Goal: Information Seeking & Learning: Learn about a topic

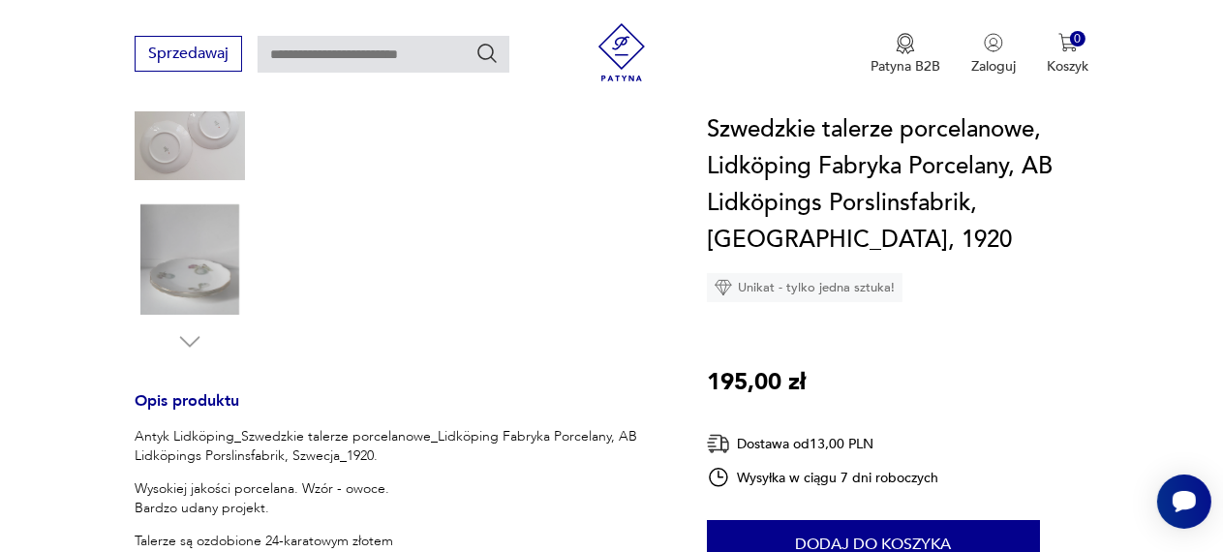
scroll to position [792, 0]
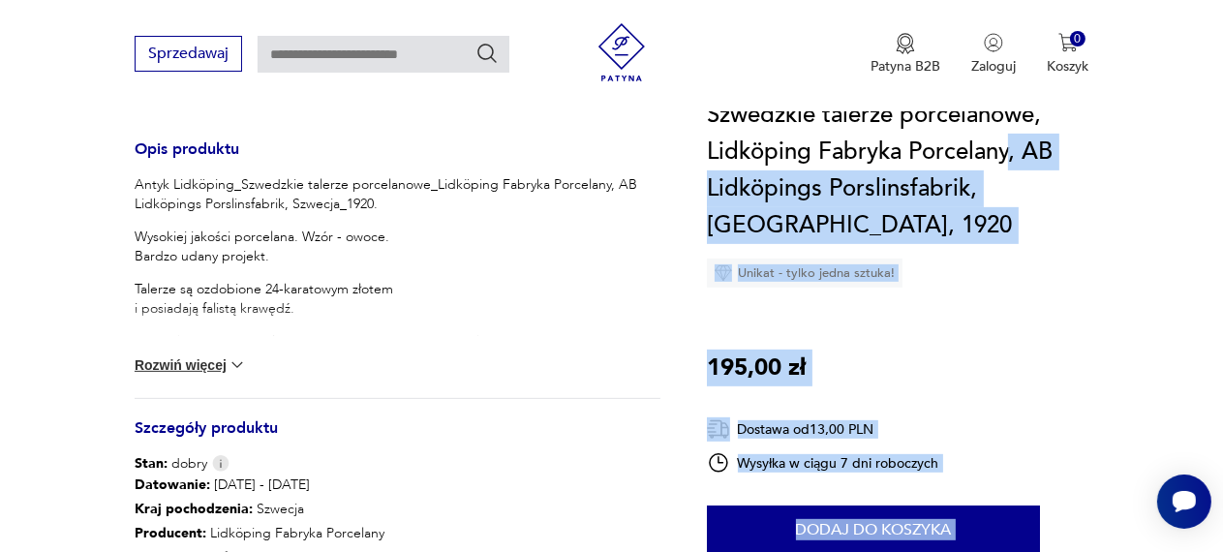
drag, startPoint x: 1028, startPoint y: 176, endPoint x: 710, endPoint y: 134, distance: 321.3
click at [710, 134] on section "Opis produktu Antyk Lidköping_Szwedzkie talerze porcelanowe_Lidköping Fabryka P…" at bounding box center [611, 173] width 1223 height 1260
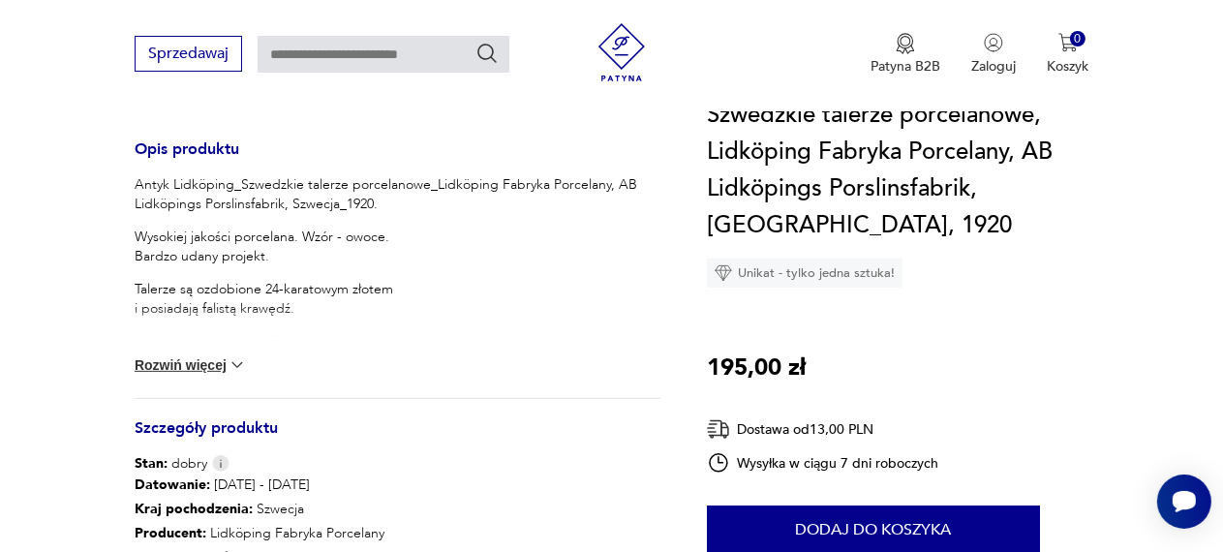
drag, startPoint x: 1159, startPoint y: 291, endPoint x: 1103, endPoint y: 274, distance: 58.8
click at [1139, 286] on section "Opis produktu Antyk Lidköping_Szwedzkie talerze porcelanowe_Lidköping Fabryka P…" at bounding box center [611, 173] width 1223 height 1260
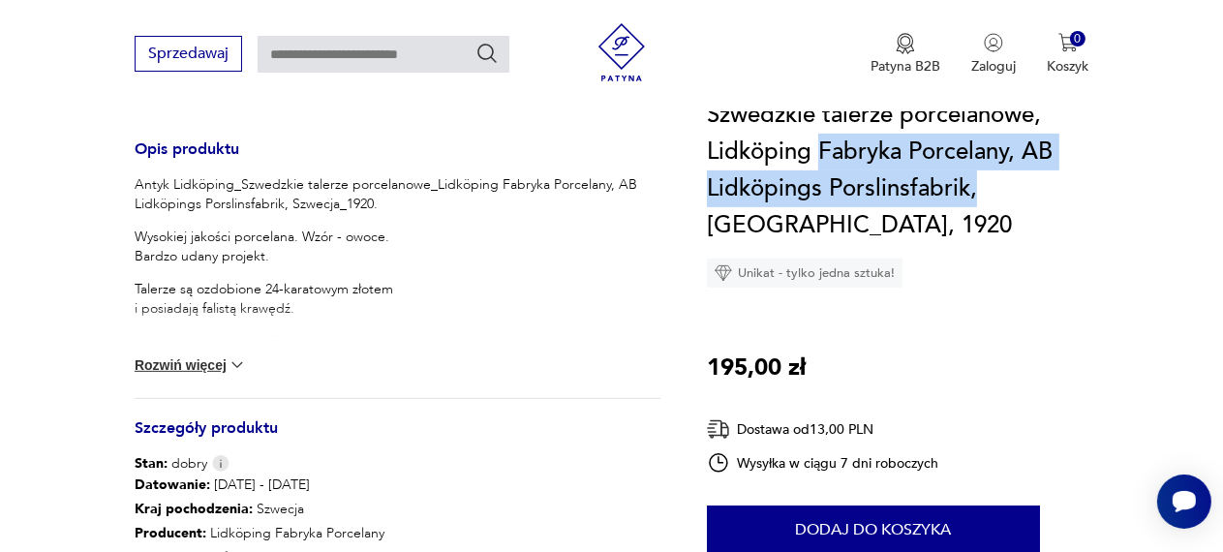
drag, startPoint x: 832, startPoint y: 175, endPoint x: 1102, endPoint y: 200, distance: 270.3
click at [1088, 200] on h1 "Szwedzkie talerze porcelanowe, Lidköping Fabryka Porcelany, AB Lidköpings Porsl…" at bounding box center [897, 170] width 381 height 147
copy h1 "Fabryka Porcelany, AB Lidköpings Porslinsfabrik,"
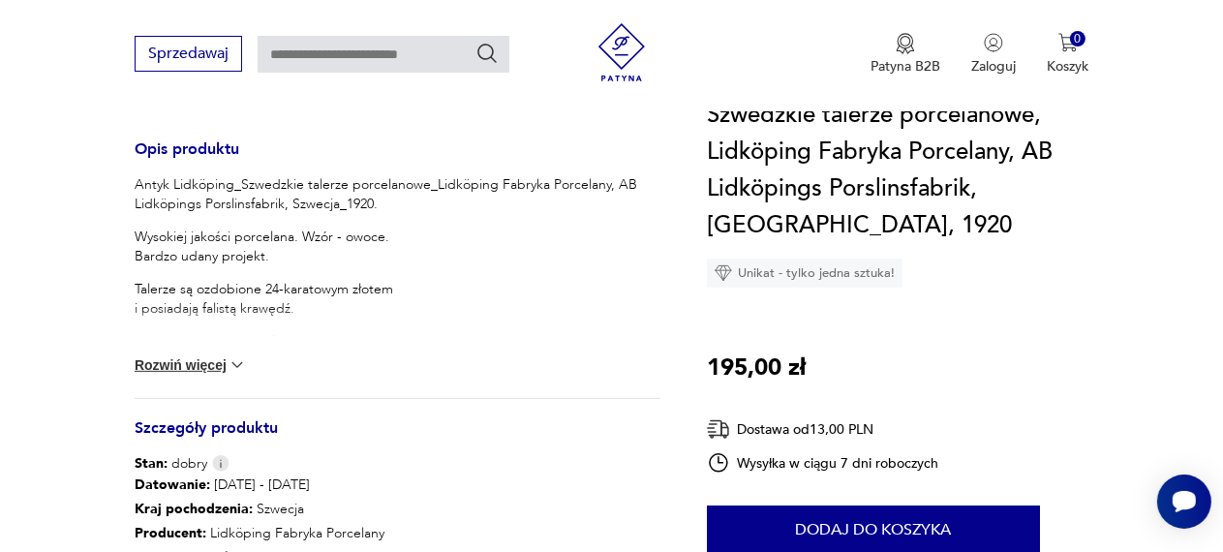
click at [1036, 344] on div "Szwedzkie talerze porcelanowe, Lidköping Fabryka Porcelany, AB Lidköpings Porsl…" at bounding box center [897, 427] width 381 height 660
drag, startPoint x: 292, startPoint y: 283, endPoint x: 111, endPoint y: 282, distance: 181.0
click at [106, 278] on section "Opis produktu Antyk Lidköping_Szwedzkie talerze porcelanowe_Lidköping Fabryka P…" at bounding box center [611, 173] width 1223 height 1260
copy p "Wysokiej jakości porcelana."
click at [526, 266] on p "Wysokiej jakości porcelana. Wzór - owoce. Bardzo udany projekt." at bounding box center [398, 246] width 526 height 39
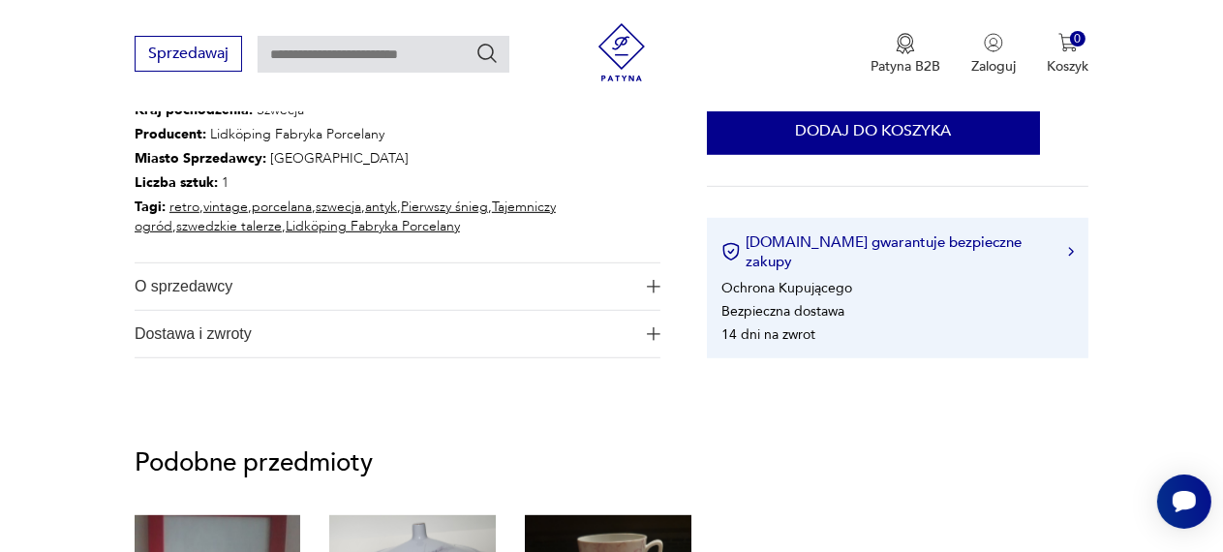
scroll to position [1231, 0]
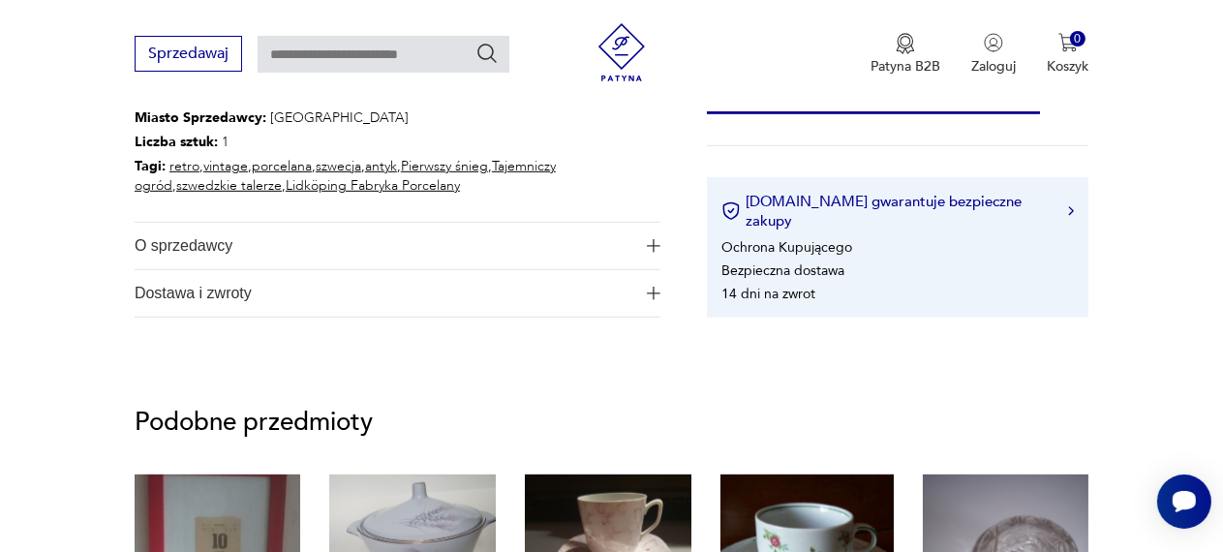
drag, startPoint x: 315, startPoint y: 156, endPoint x: 186, endPoint y: 152, distance: 128.8
click at [186, 106] on p "Producent : Lidköping Fabryka Porcelany" at bounding box center [398, 94] width 526 height 24
copy p "Lidköping Fabryka"
click at [504, 106] on p "Producent : Lidköping Fabryka Porcelany" at bounding box center [398, 94] width 526 height 24
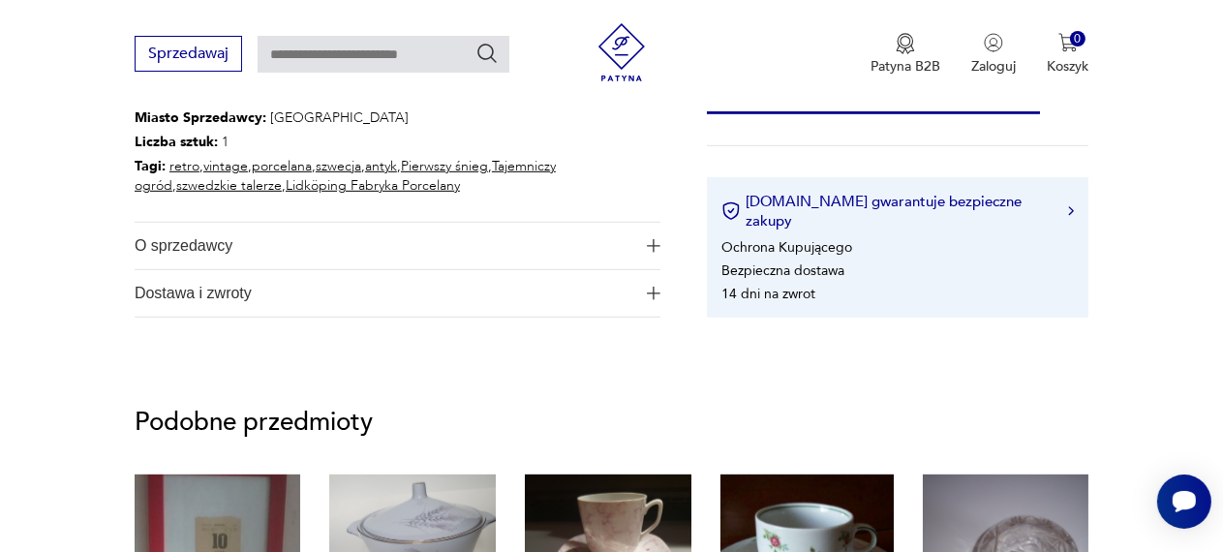
click at [629, 131] on p "Miasto Sprzedawcy : Gdańsk" at bounding box center [398, 118] width 526 height 24
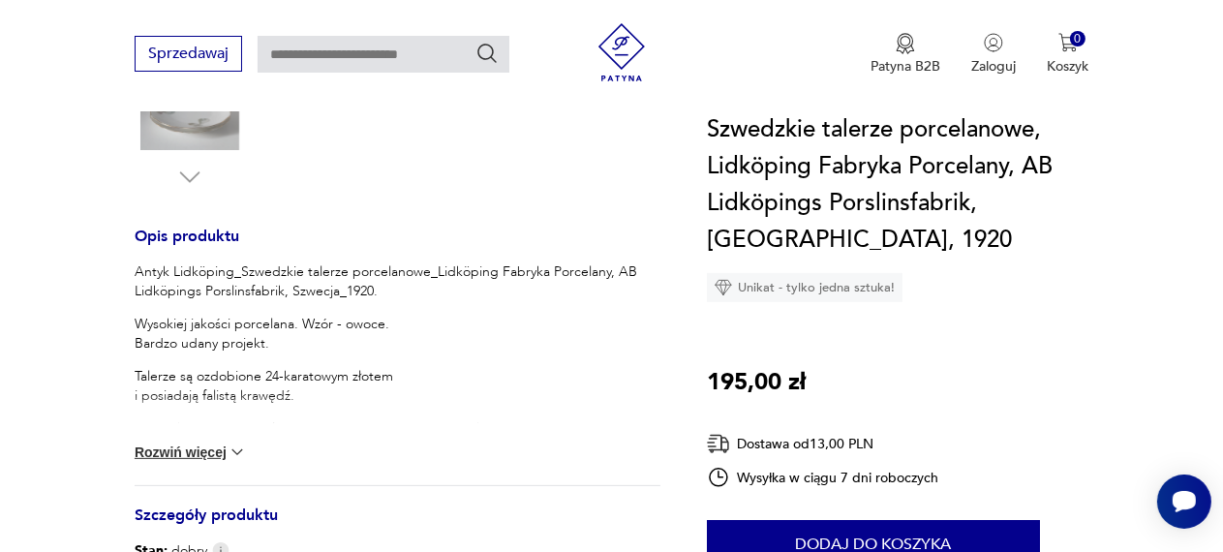
scroll to position [704, 0]
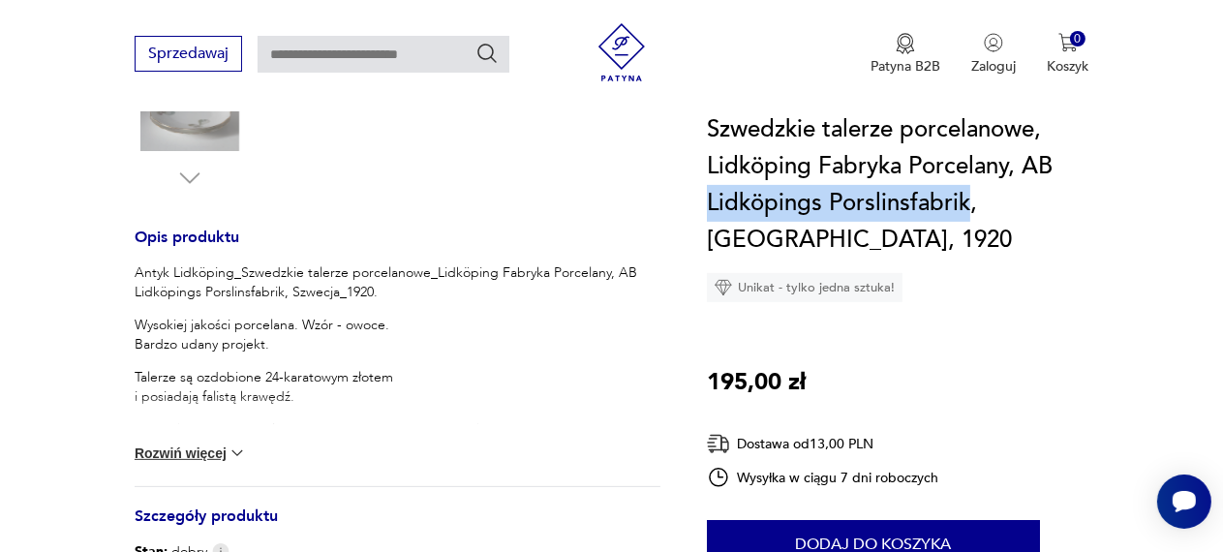
drag, startPoint x: 1006, startPoint y: 212, endPoint x: 716, endPoint y: 211, distance: 289.4
click at [716, 211] on h1 "Szwedzkie talerze porcelanowe, Lidköping Fabryka Porcelany, AB Lidköpings Porsl…" at bounding box center [897, 184] width 381 height 147
copy h1 "Lidköpings Porslinsfabrik"
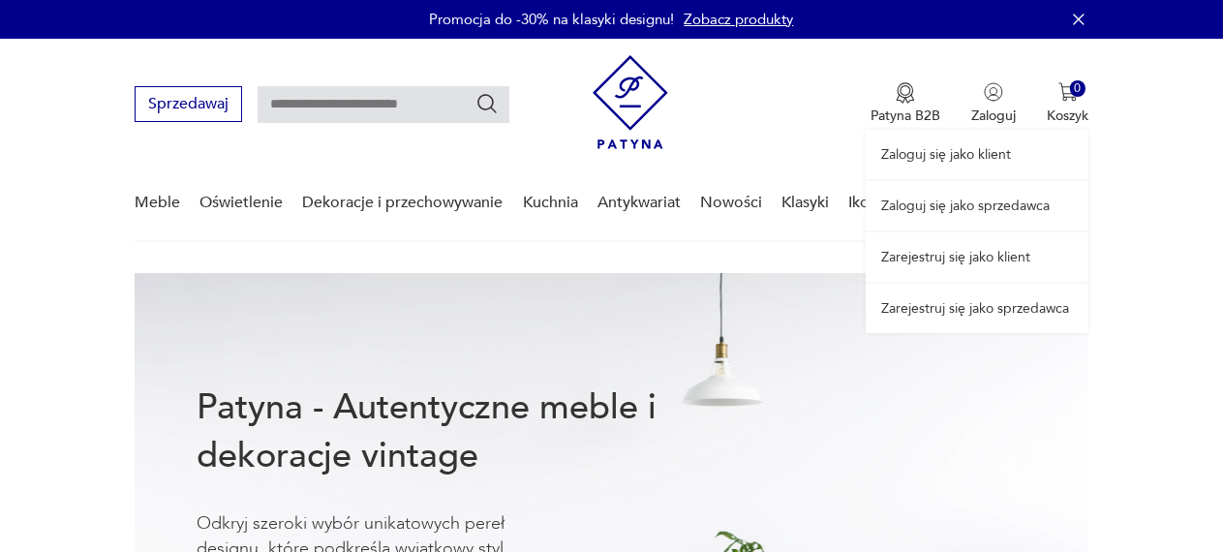
click at [980, 213] on link "Zaloguj się jako sprzedawca" at bounding box center [976, 205] width 223 height 49
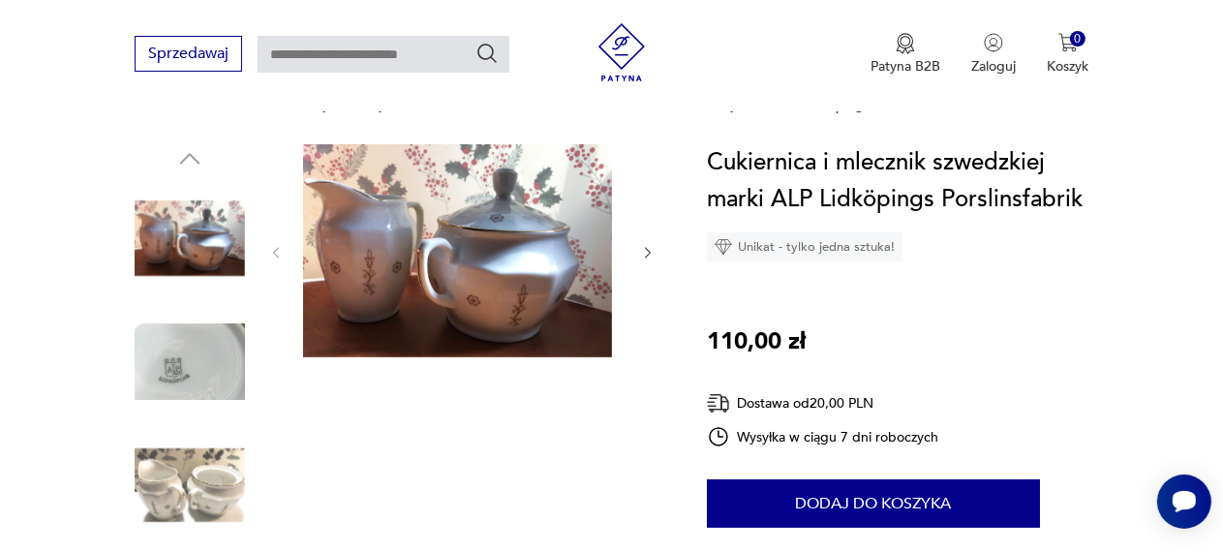
click at [640, 260] on icon "button" at bounding box center [647, 252] width 15 height 15
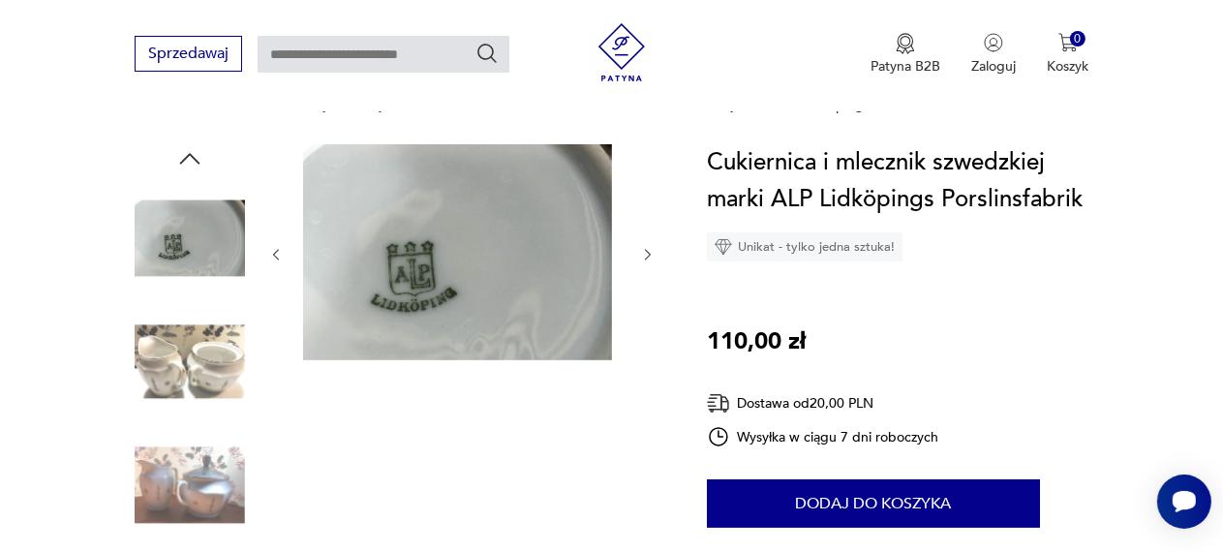
click at [640, 262] on icon "button" at bounding box center [647, 254] width 15 height 15
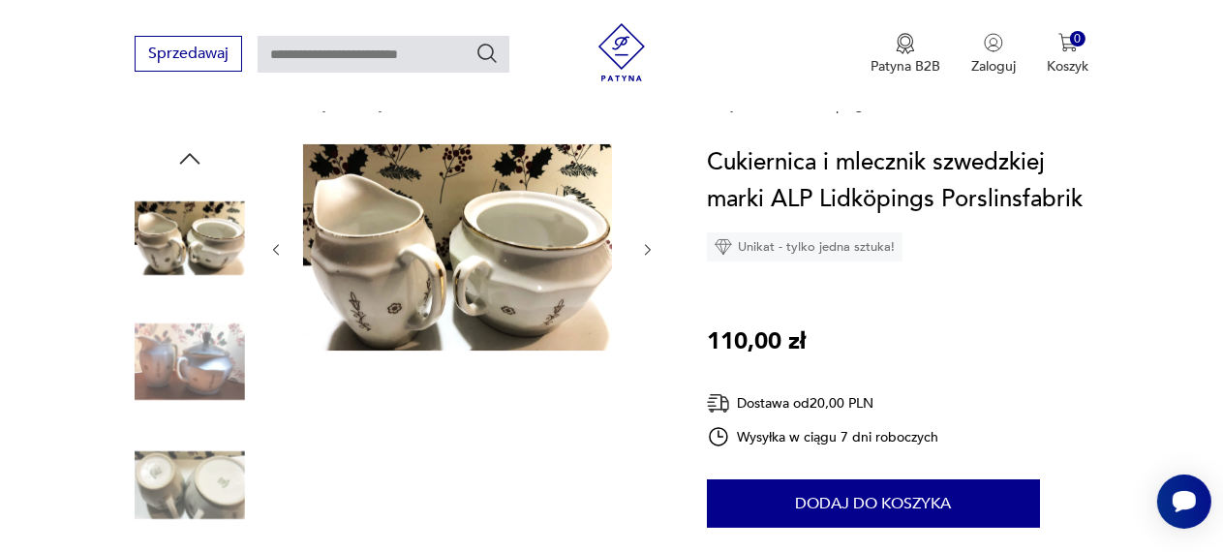
click at [640, 257] on icon "button" at bounding box center [647, 249] width 15 height 15
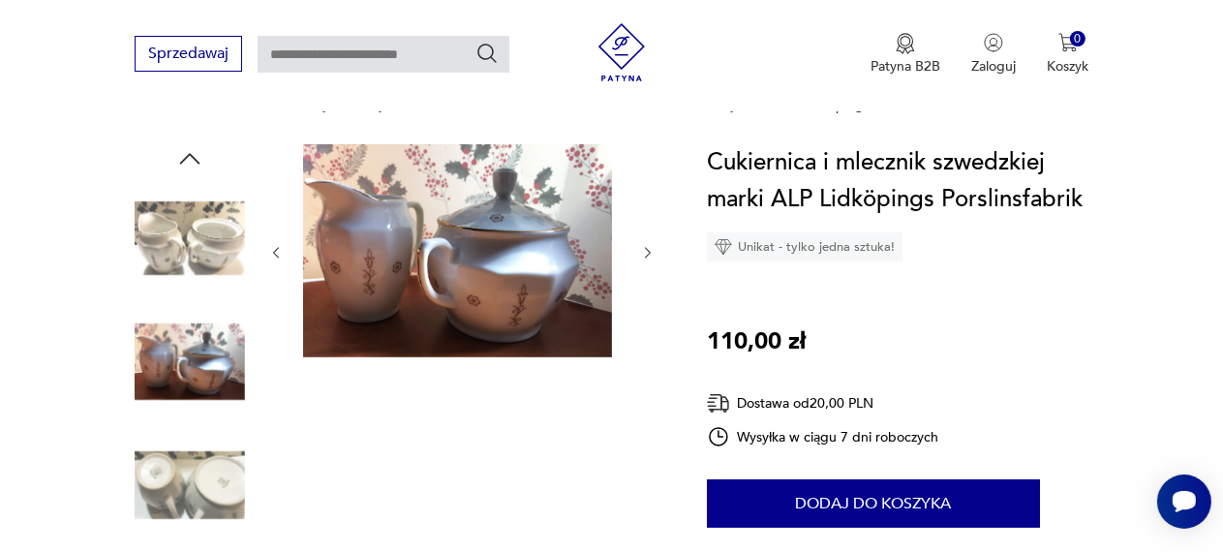
click at [640, 260] on icon "button" at bounding box center [647, 252] width 15 height 15
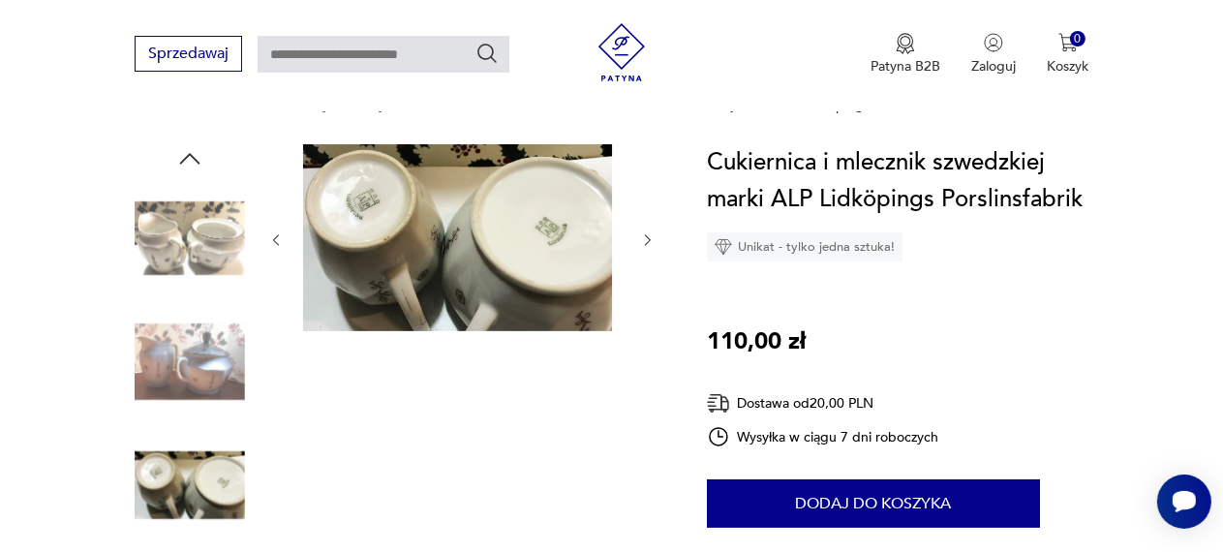
click at [620, 272] on div at bounding box center [461, 240] width 387 height 192
click at [640, 248] on icon "button" at bounding box center [647, 239] width 15 height 15
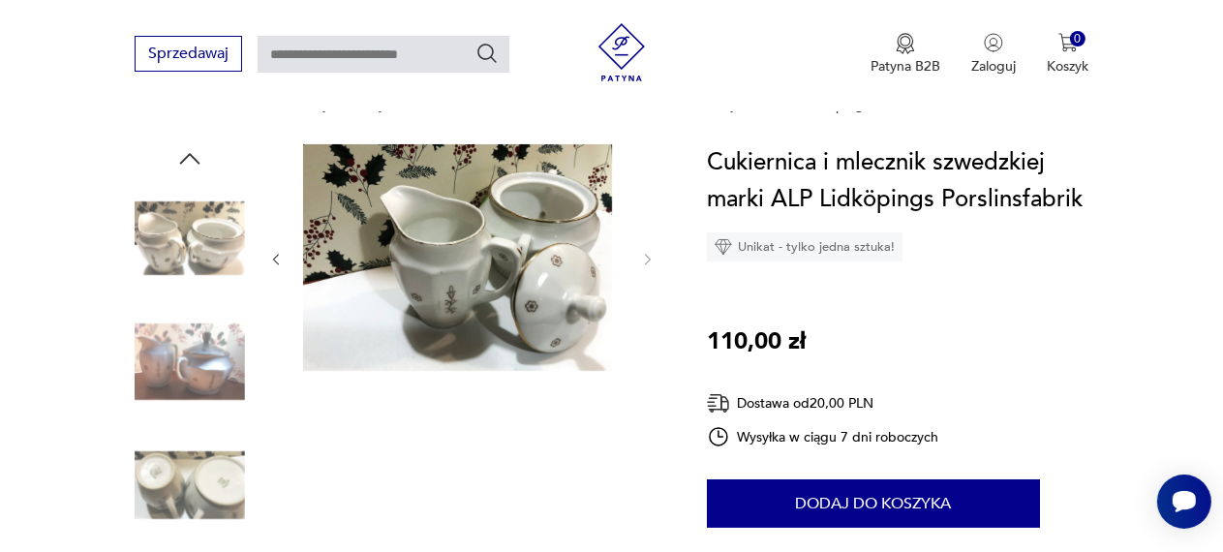
click at [624, 258] on div at bounding box center [461, 259] width 387 height 231
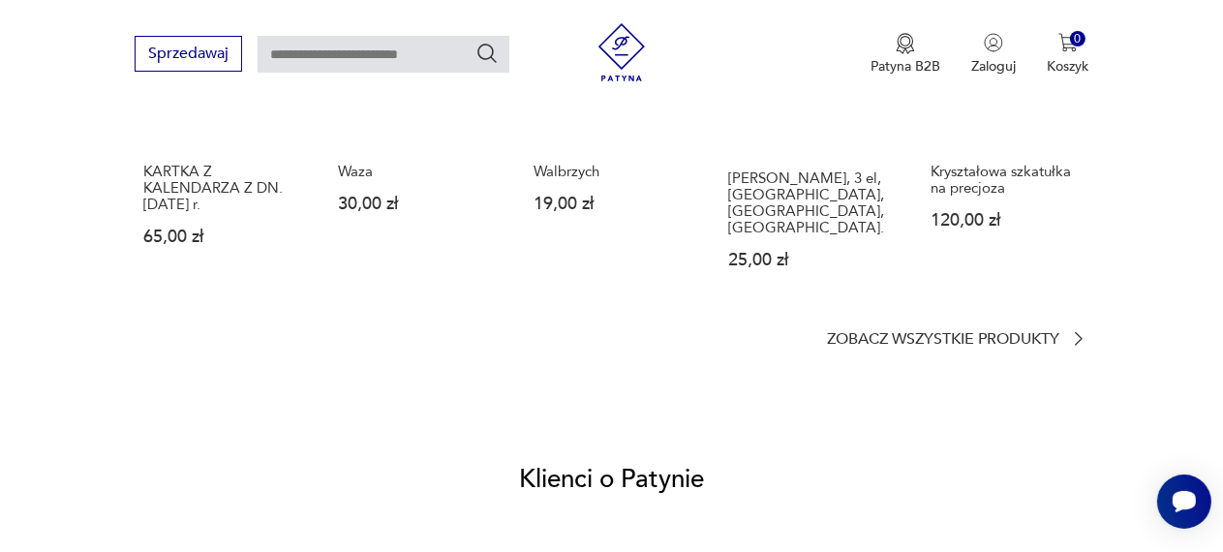
scroll to position [1496, 0]
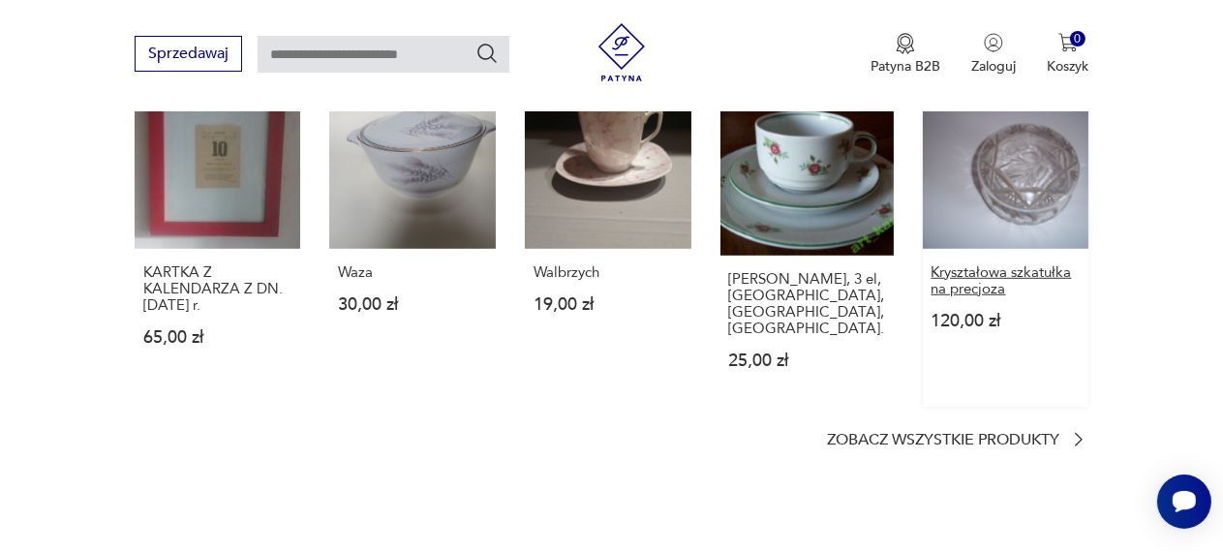
click at [1027, 297] on p "Kryształowa szkatułka na precjoza" at bounding box center [1005, 280] width 149 height 33
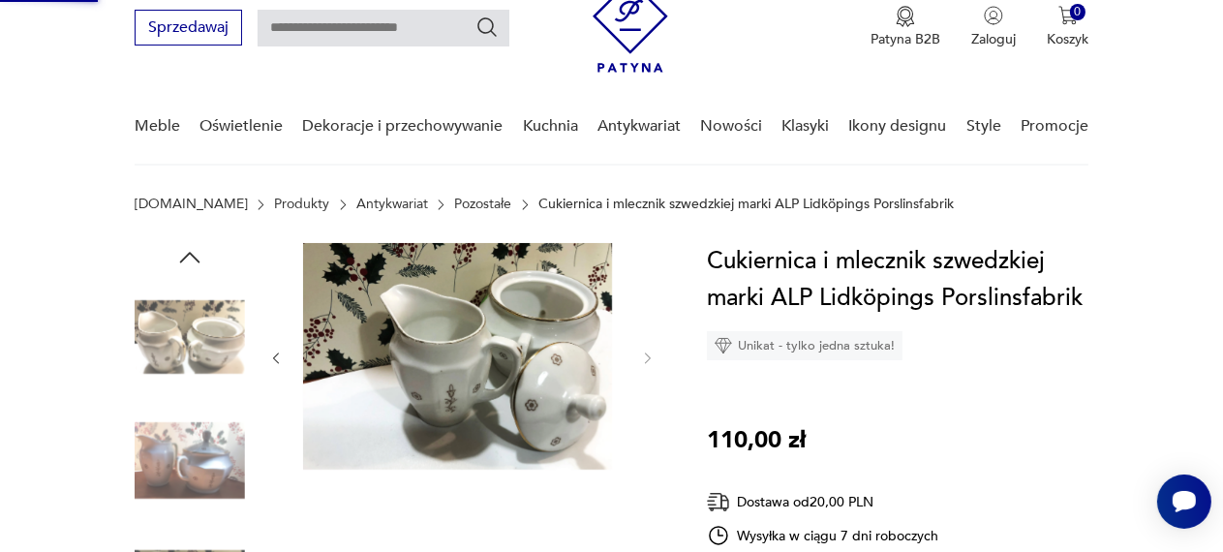
scroll to position [38, 0]
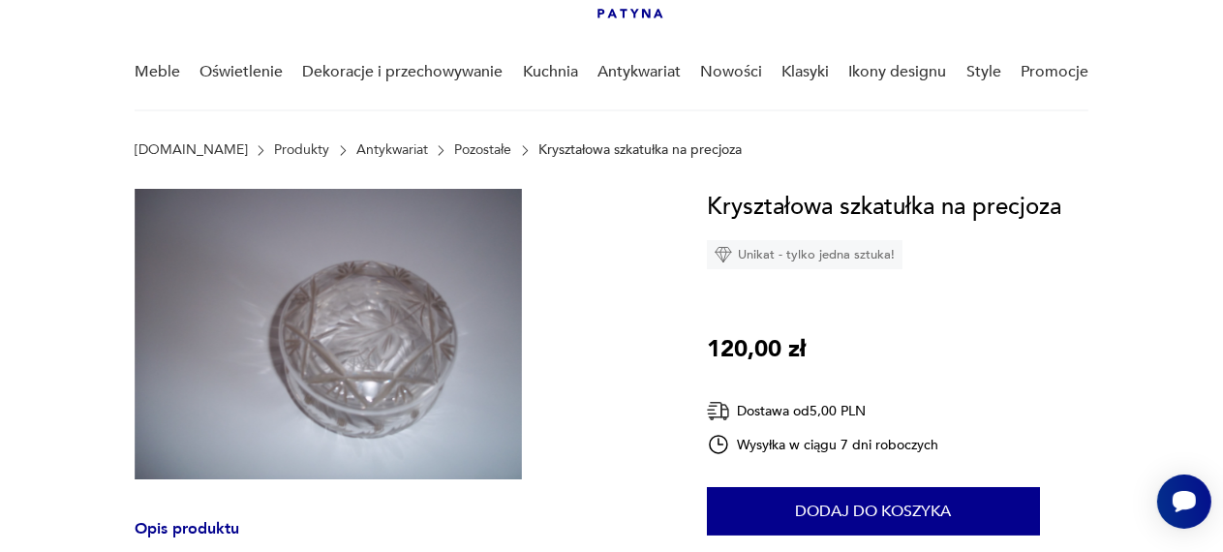
scroll to position [87, 0]
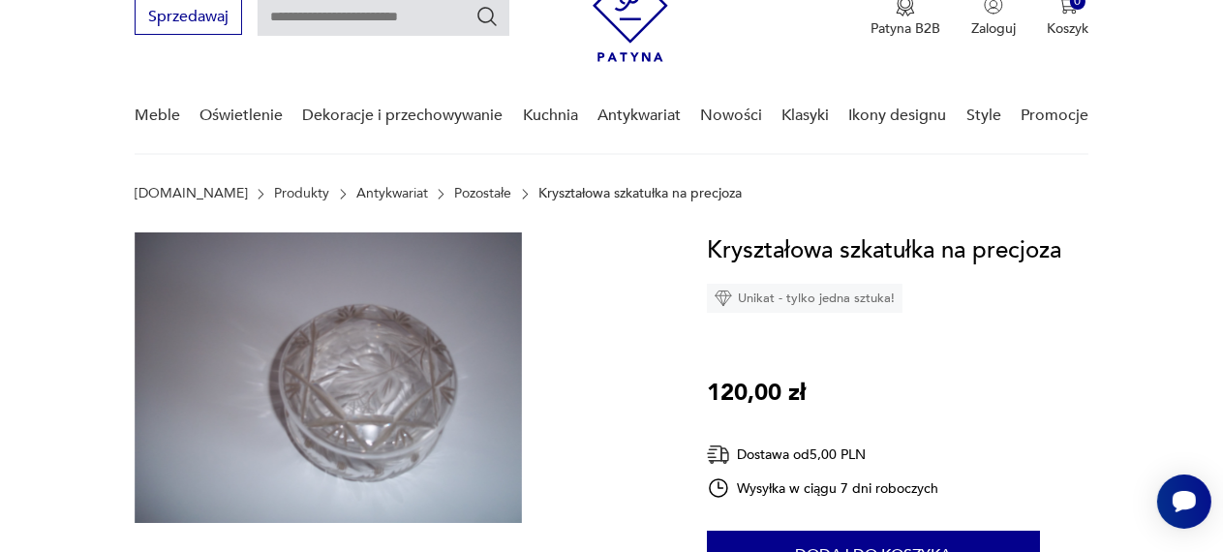
click at [378, 423] on img at bounding box center [328, 377] width 387 height 290
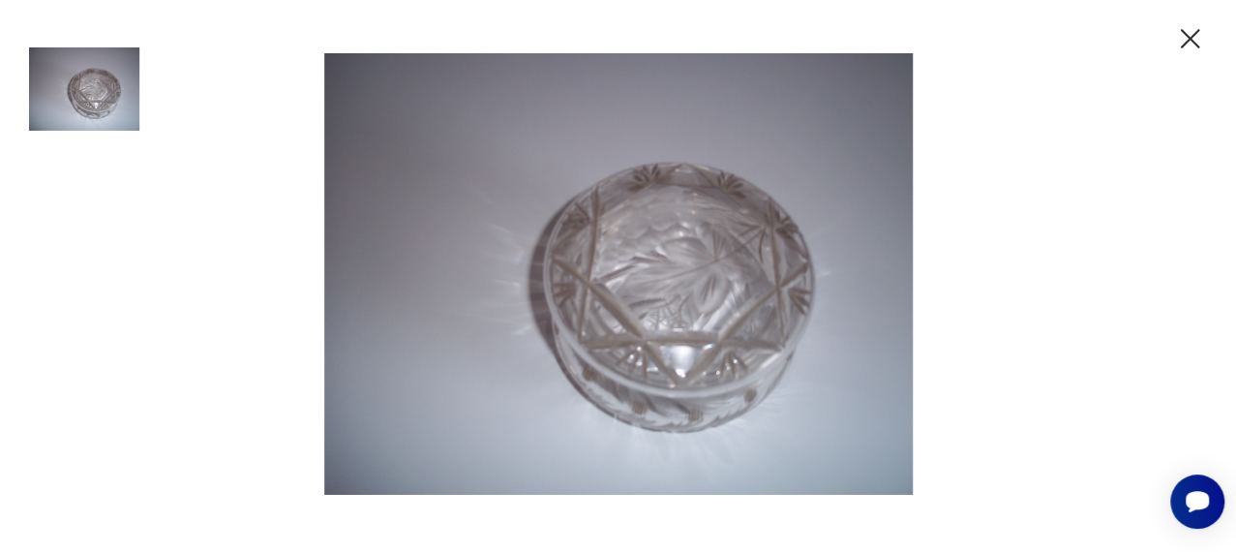
click at [1180, 37] on icon "button" at bounding box center [1190, 39] width 34 height 34
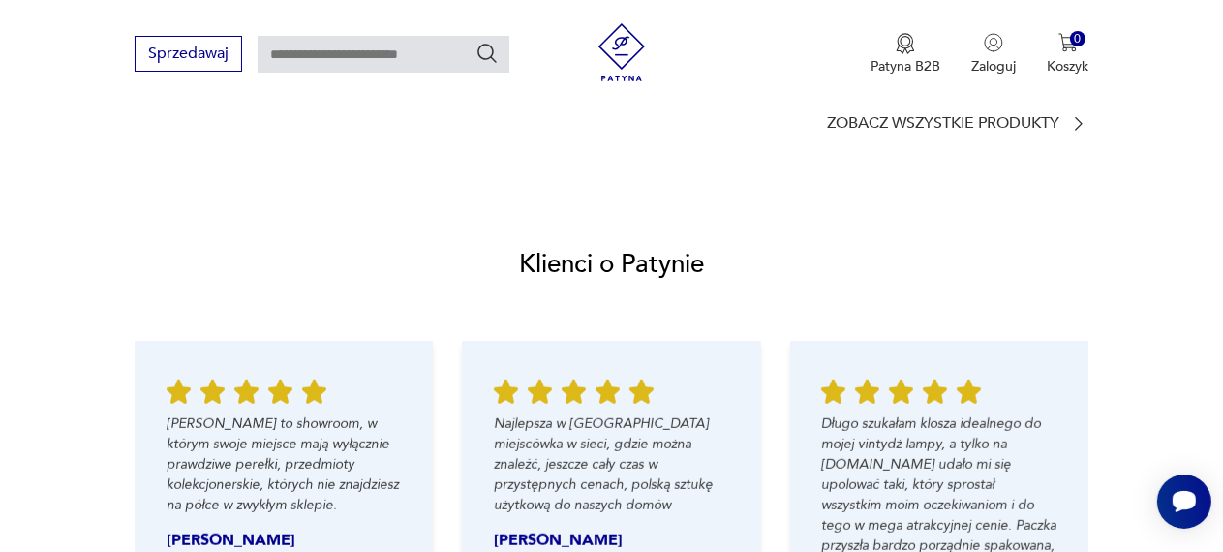
scroll to position [1407, 0]
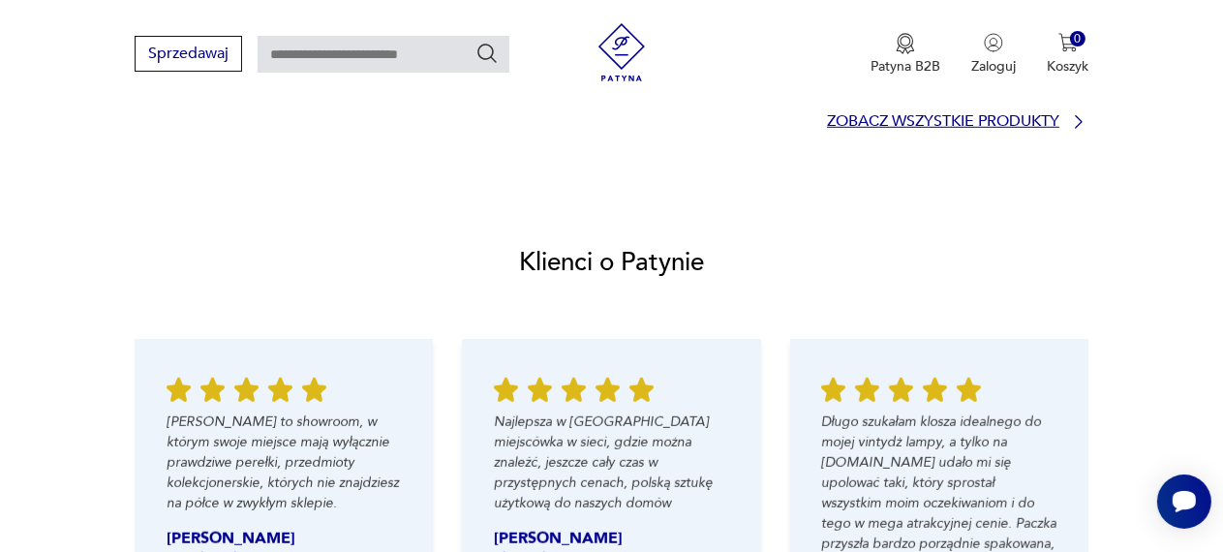
click at [1028, 128] on p "Zobacz wszystkie produkty" at bounding box center [943, 121] width 232 height 13
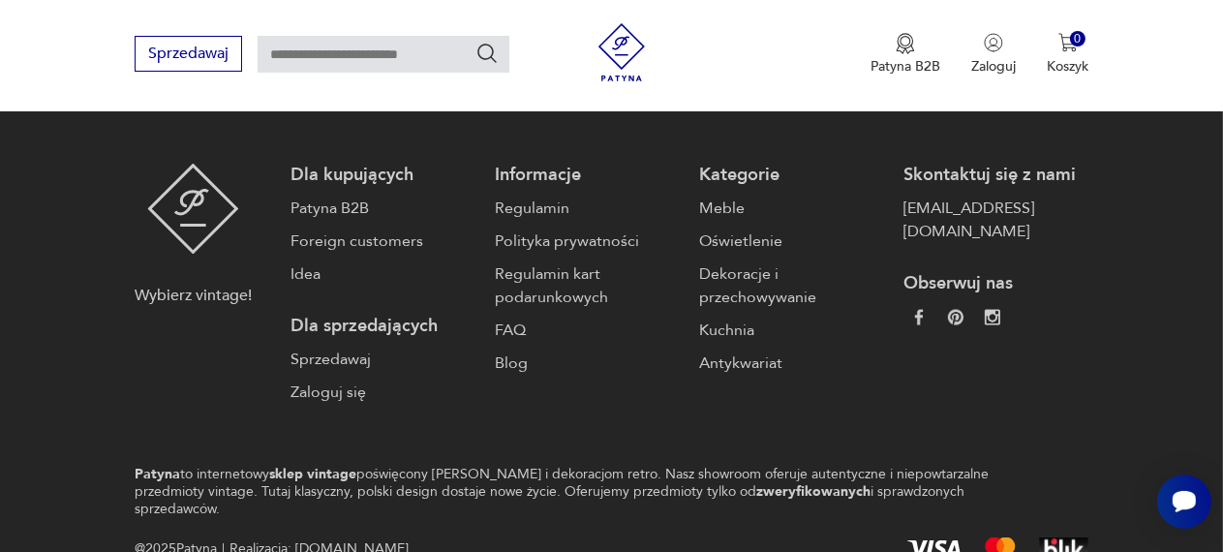
scroll to position [3218, 0]
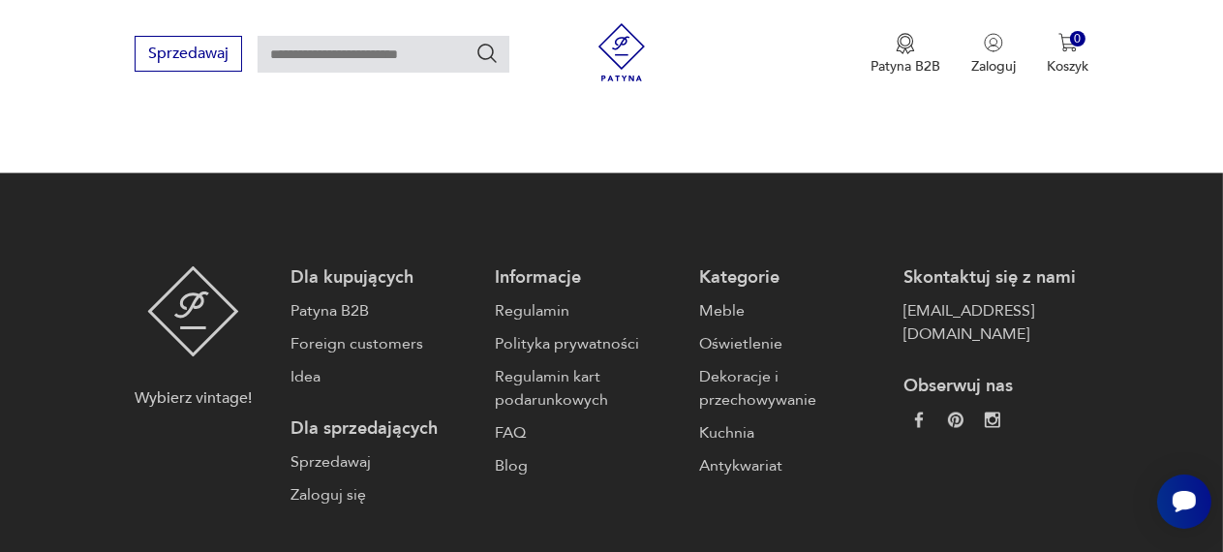
scroll to position [3235, 0]
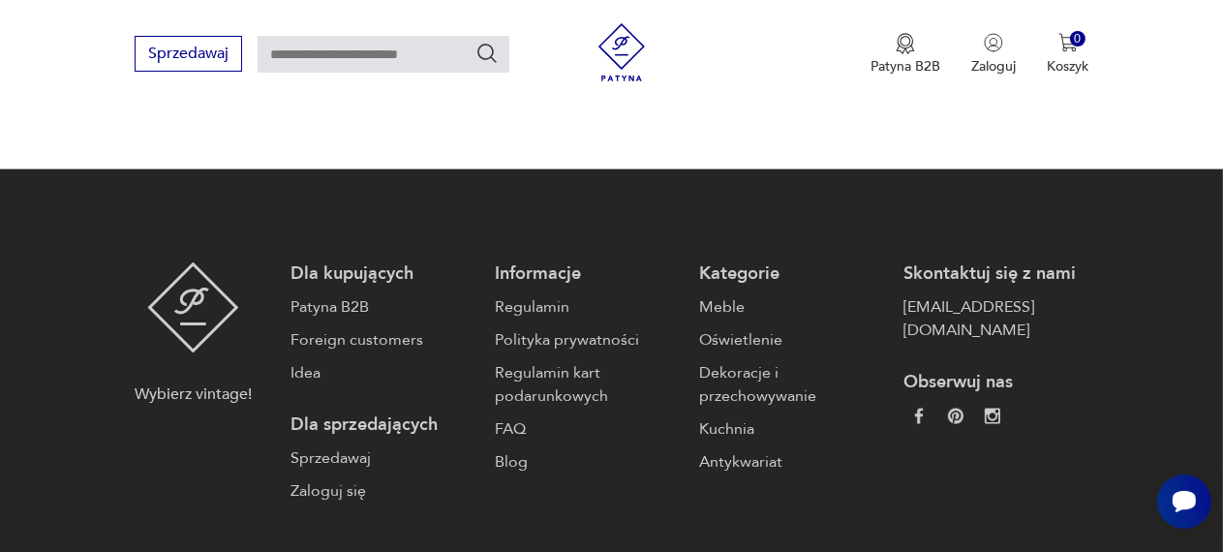
click at [741, 76] on button "107" at bounding box center [758, 59] width 35 height 35
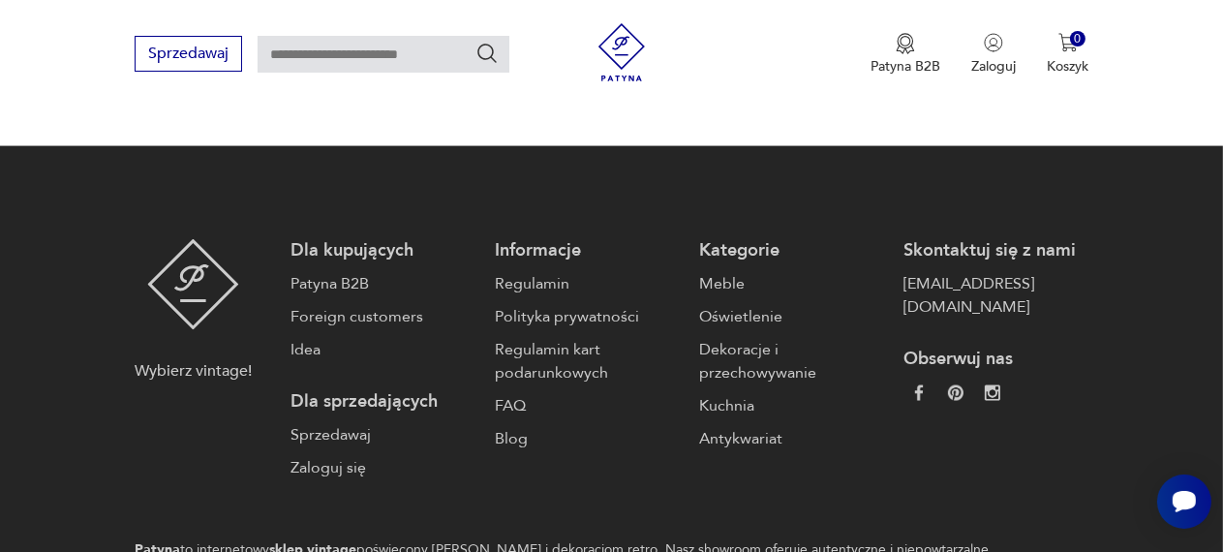
scroll to position [3147, 0]
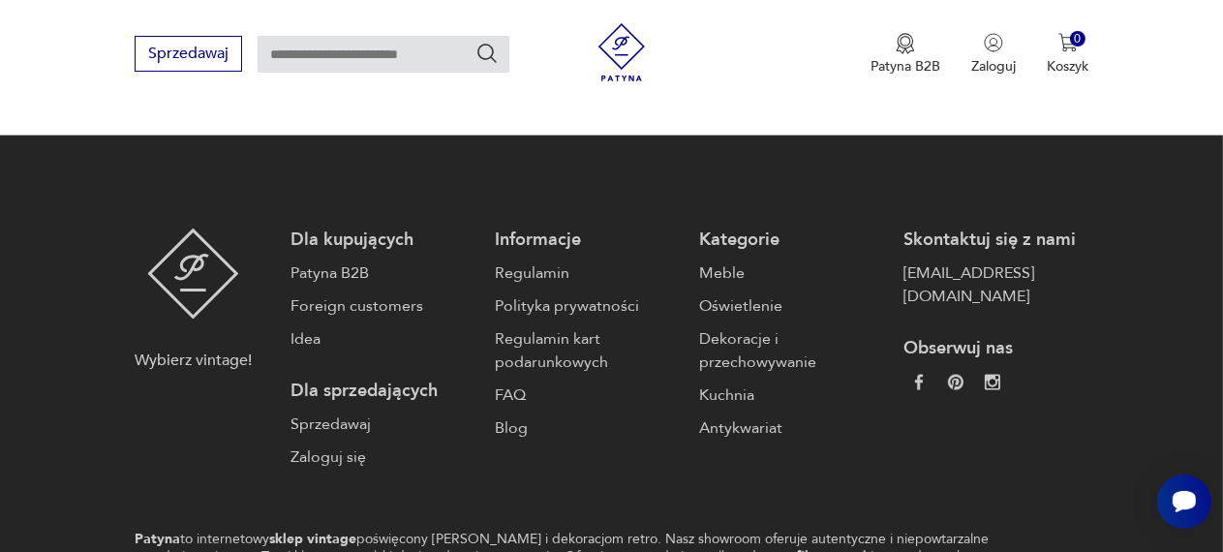
click at [683, 43] on button "2" at bounding box center [700, 25] width 35 height 35
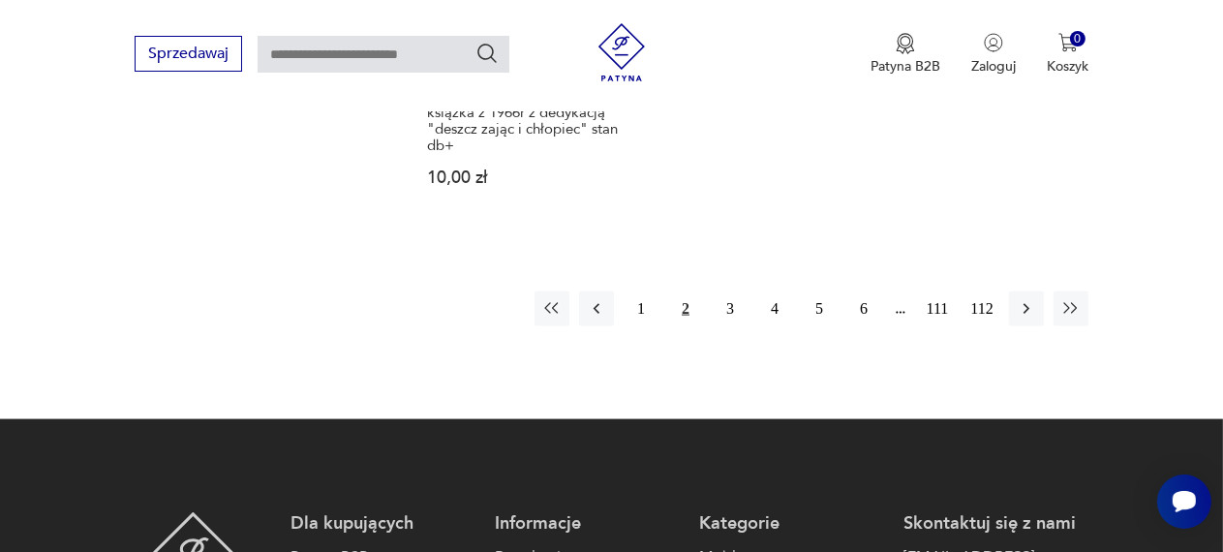
scroll to position [3059, 0]
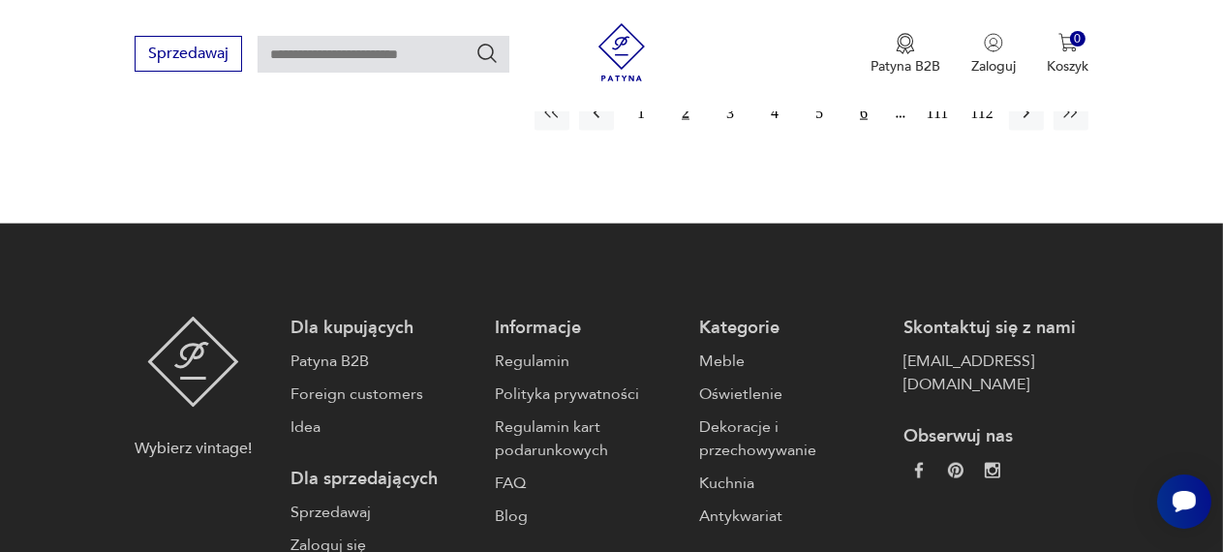
click at [861, 131] on button "6" at bounding box center [863, 113] width 35 height 35
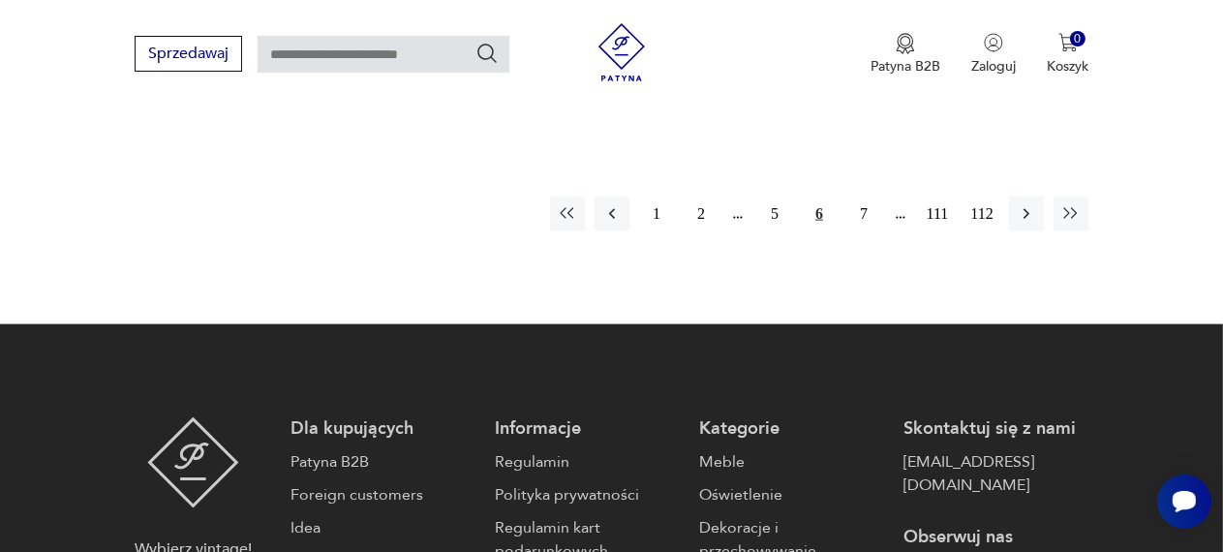
scroll to position [2971, 0]
